Goal: Check status

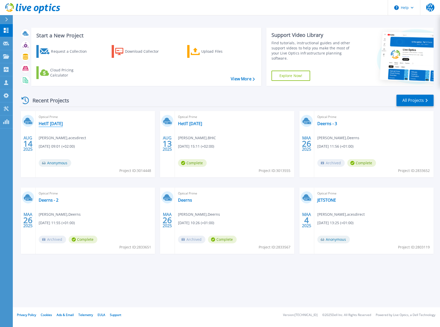
click at [47, 126] on link "HetIT [DATE]" at bounding box center [51, 123] width 24 height 5
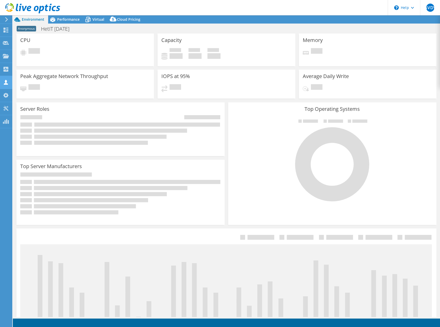
select select "USD"
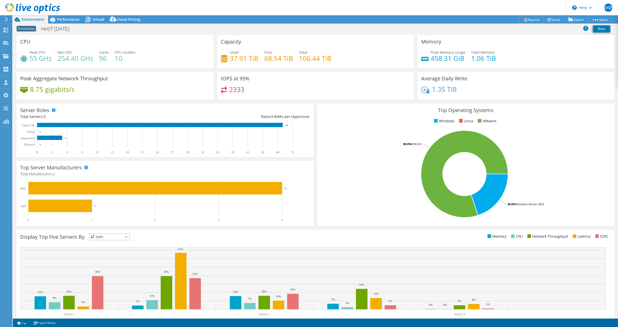
click at [5, 17] on div at bounding box center [30, 8] width 60 height 17
click at [60, 19] on span "Performance" at bounding box center [68, 19] width 23 height 5
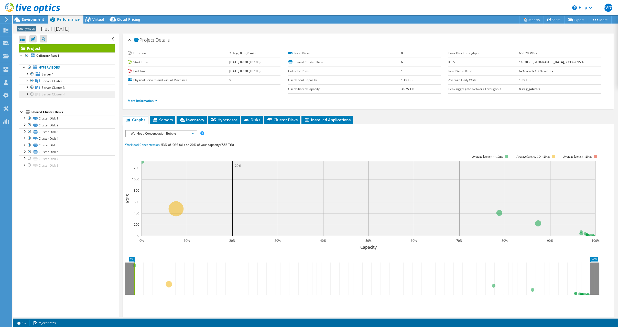
click at [49, 83] on span "Server Cluster 4" at bounding box center [53, 81] width 23 height 4
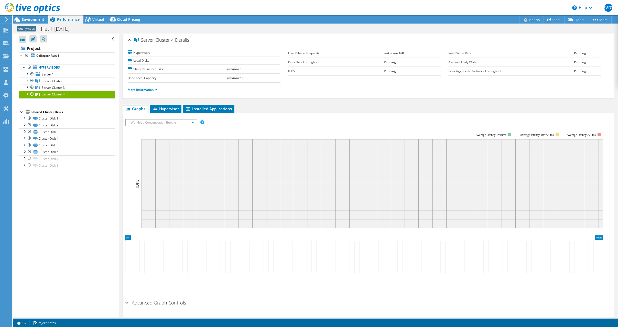
click at [27, 93] on div at bounding box center [26, 93] width 5 height 5
click at [25, 93] on div at bounding box center [26, 93] width 5 height 5
